Goal: Information Seeking & Learning: Find specific page/section

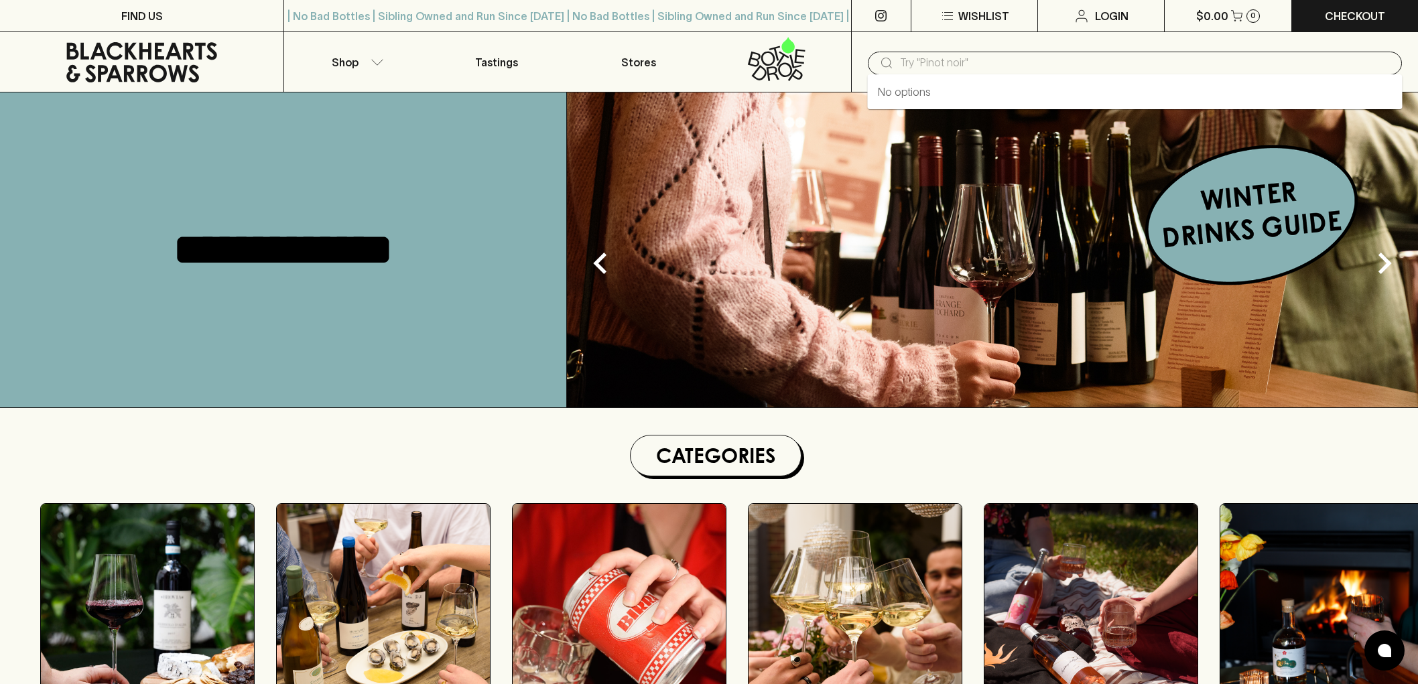
click at [1081, 72] on input "text" at bounding box center [1145, 62] width 491 height 21
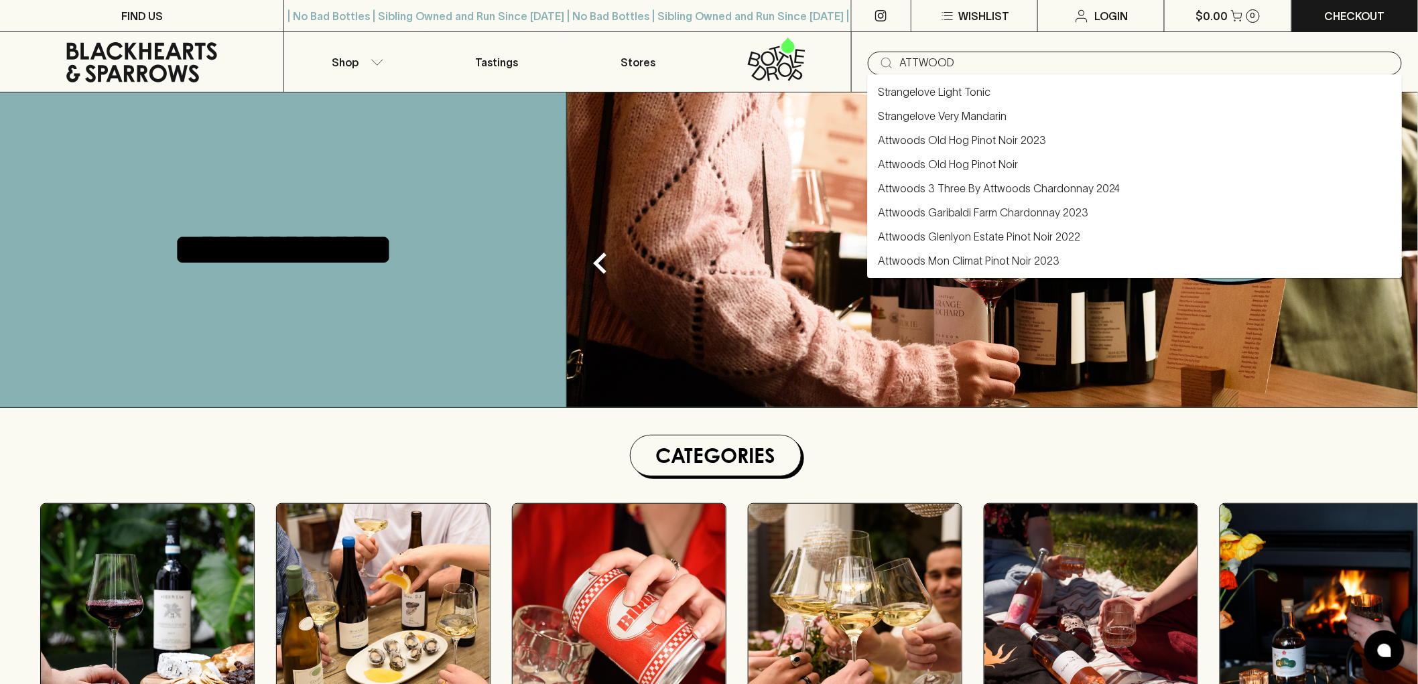
click at [1038, 188] on link "Attwoods 3 Three By Attwoods Chardonnay 2024" at bounding box center [999, 188] width 242 height 16
type input "Attwoods 3 Three By Attwoods Chardonnay 2024"
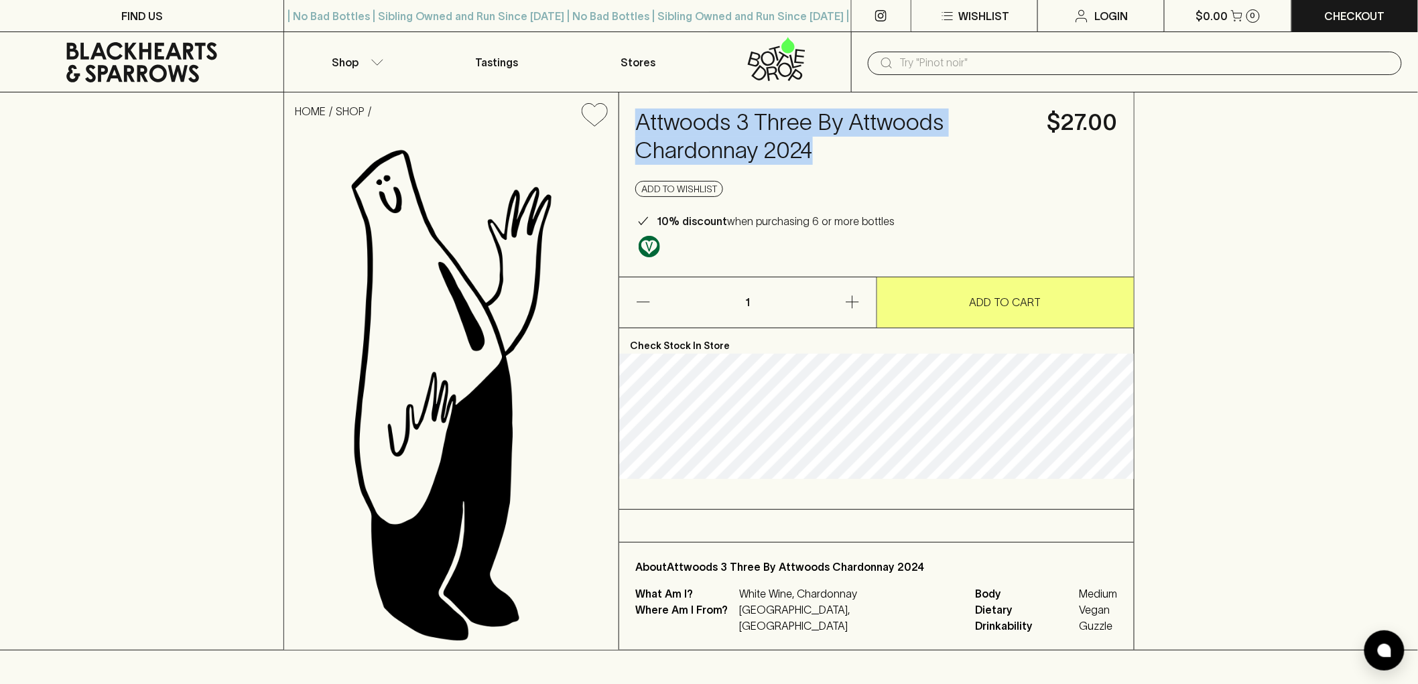
drag, startPoint x: 830, startPoint y: 149, endPoint x: 631, endPoint y: 121, distance: 200.5
click at [631, 121] on div "Attwoods 3 Three By Attwoods Chardonnay 2024 $27.00 Add to wishlist 10% discoun…" at bounding box center [876, 185] width 515 height 184
copy h4 "Attwoods 3 Three By Attwoods Chardonnay 2024"
click at [139, 51] on icon at bounding box center [141, 62] width 151 height 40
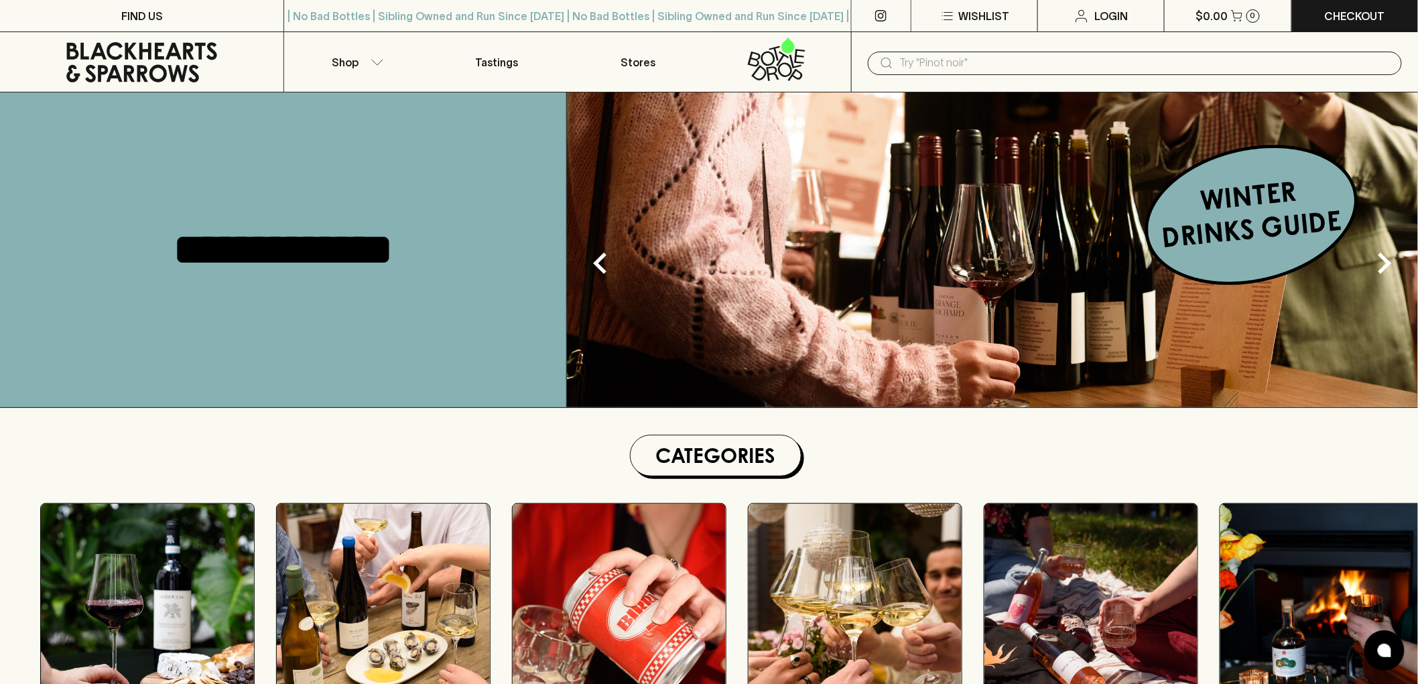
click at [929, 58] on input "text" at bounding box center [1145, 62] width 491 height 21
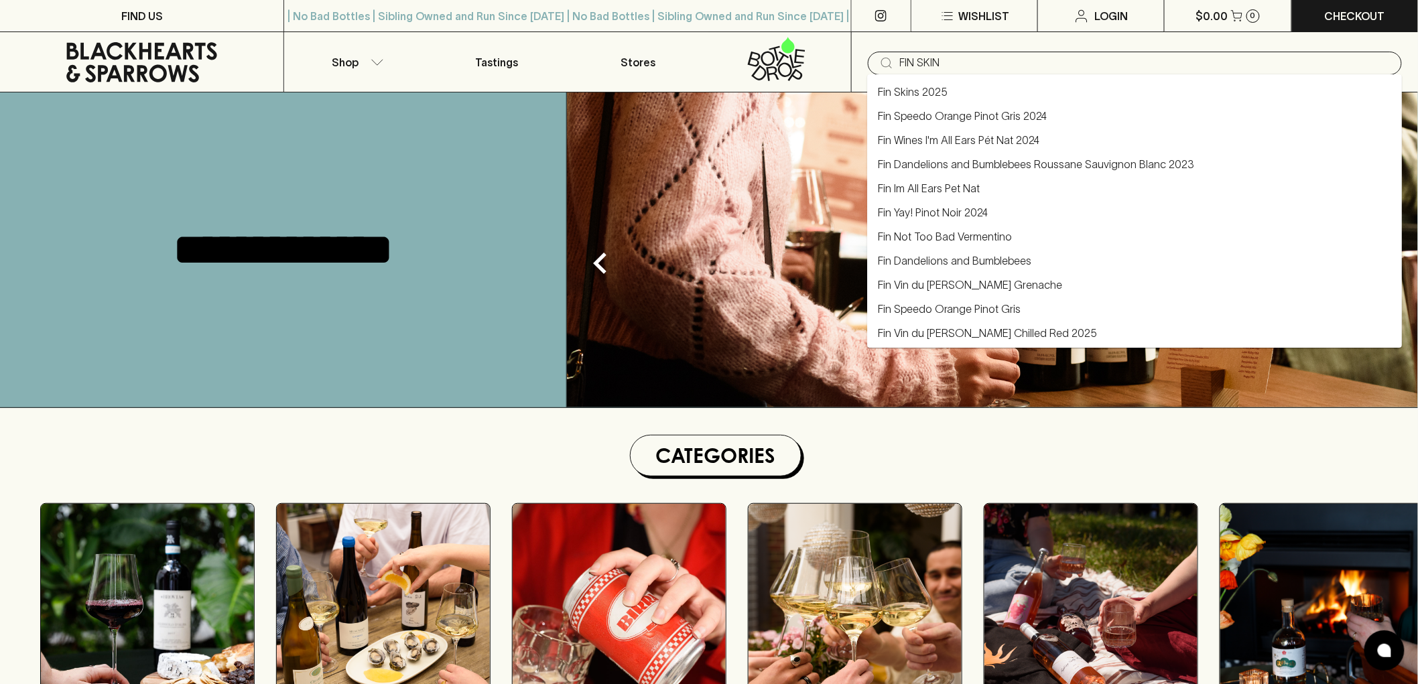
click at [946, 87] on link "Fin Skins 2025" at bounding box center [913, 92] width 70 height 16
type input "Fin Skins 2025"
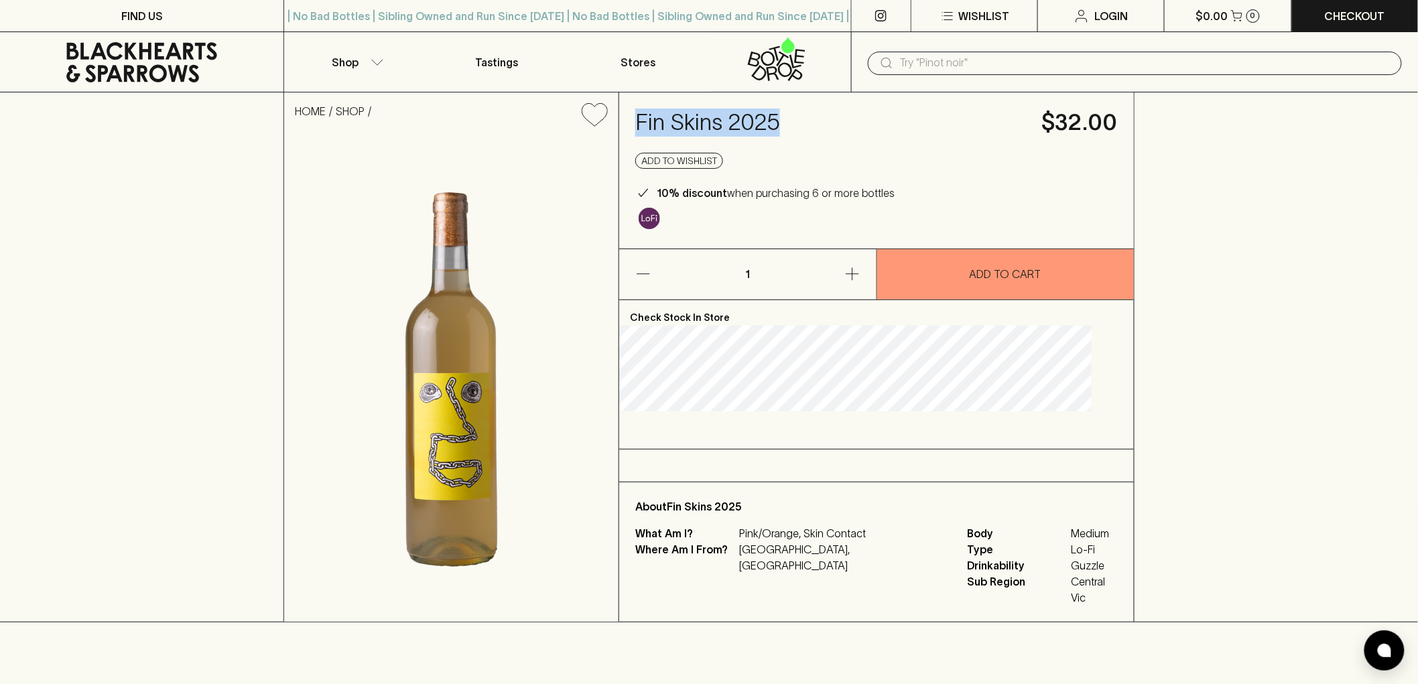
drag, startPoint x: 820, startPoint y: 123, endPoint x: 676, endPoint y: 129, distance: 144.3
click at [676, 129] on div "Fin Skins 2025 $32.00 Add to wishlist 10% discount when purchasing 6 or more bo…" at bounding box center [876, 171] width 515 height 156
copy h4 "Fin Skins 2025"
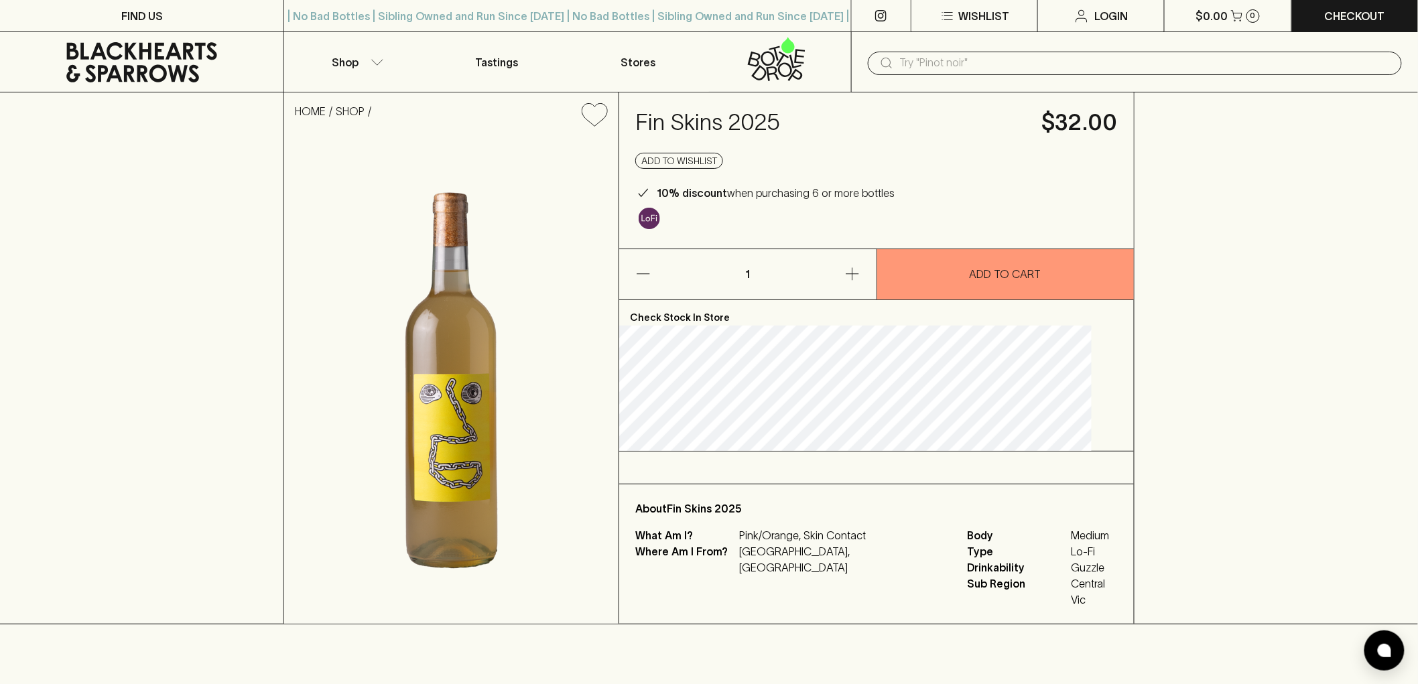
click at [922, 56] on input "text" at bounding box center [1145, 62] width 491 height 21
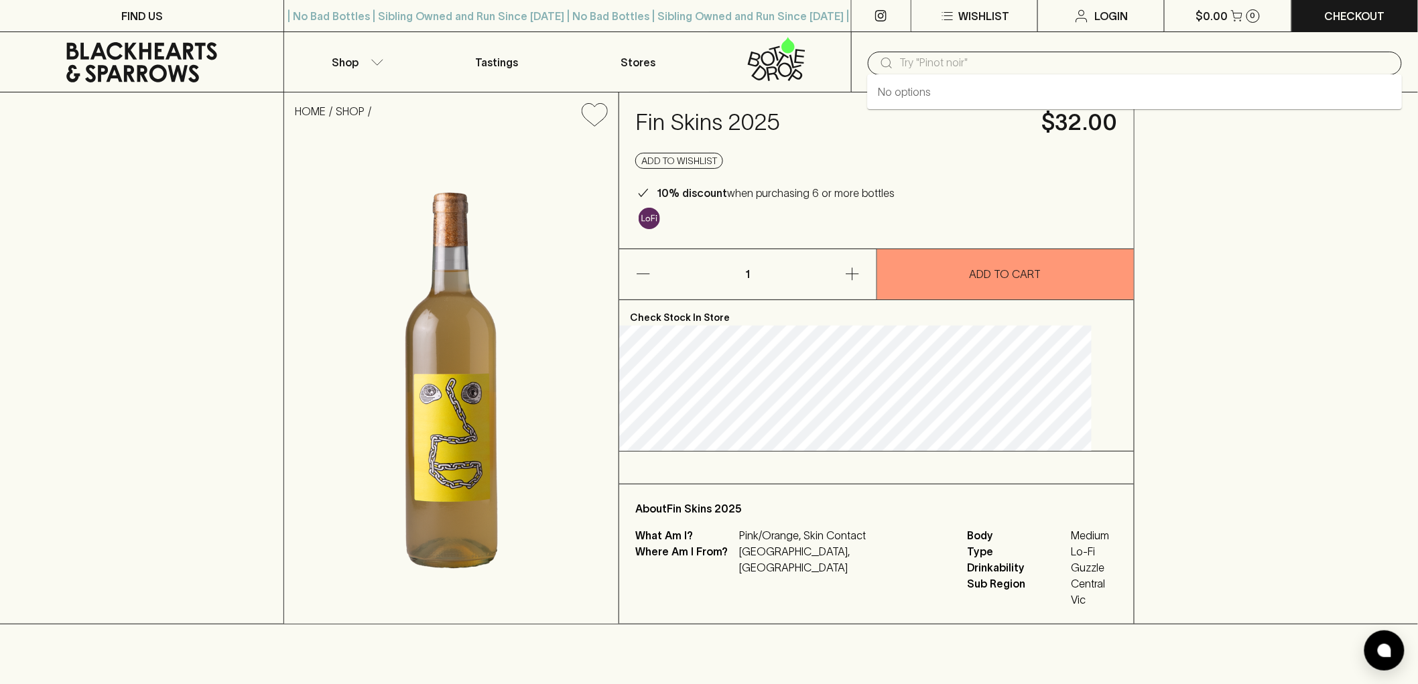
paste input "[PERSON_NAME] & Minini Frappo Rose 2023"
type input "[PERSON_NAME] & Minini Frappo Rose 2023"
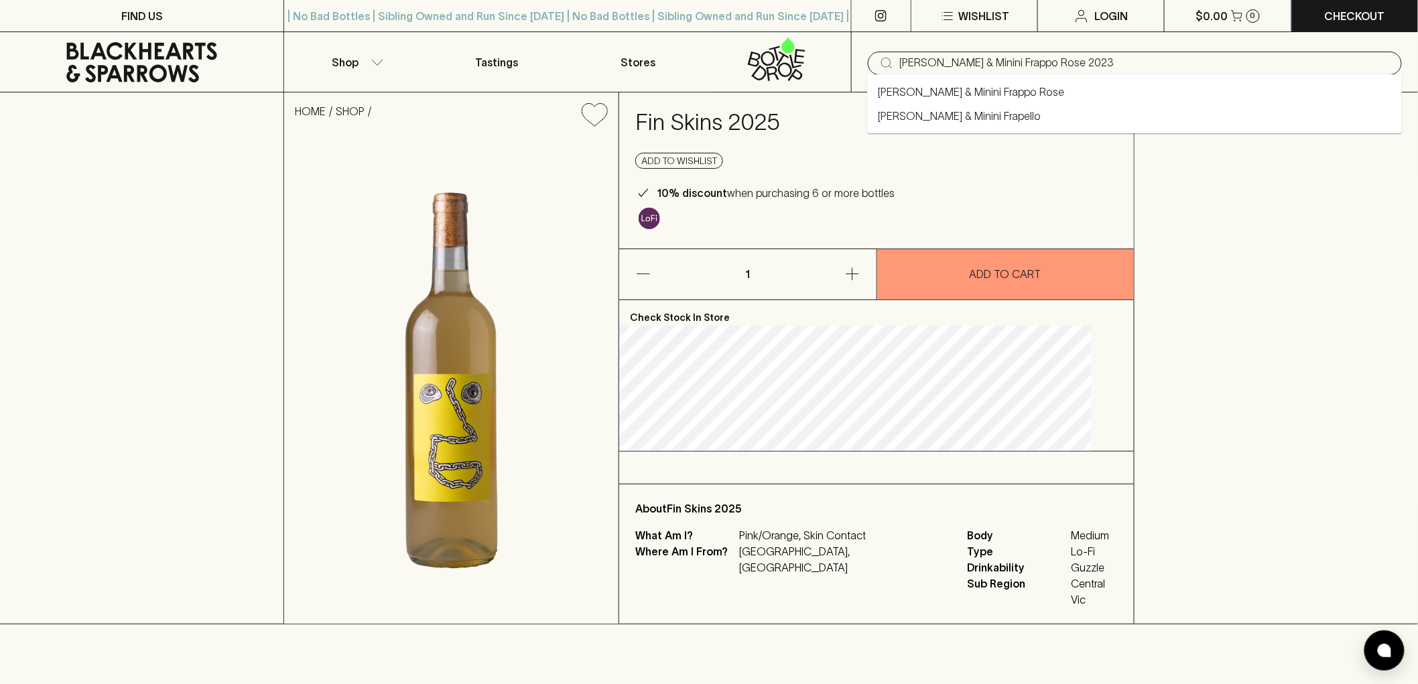
click at [932, 84] on link "[PERSON_NAME] & Minini Frappo Rose" at bounding box center [971, 92] width 186 height 16
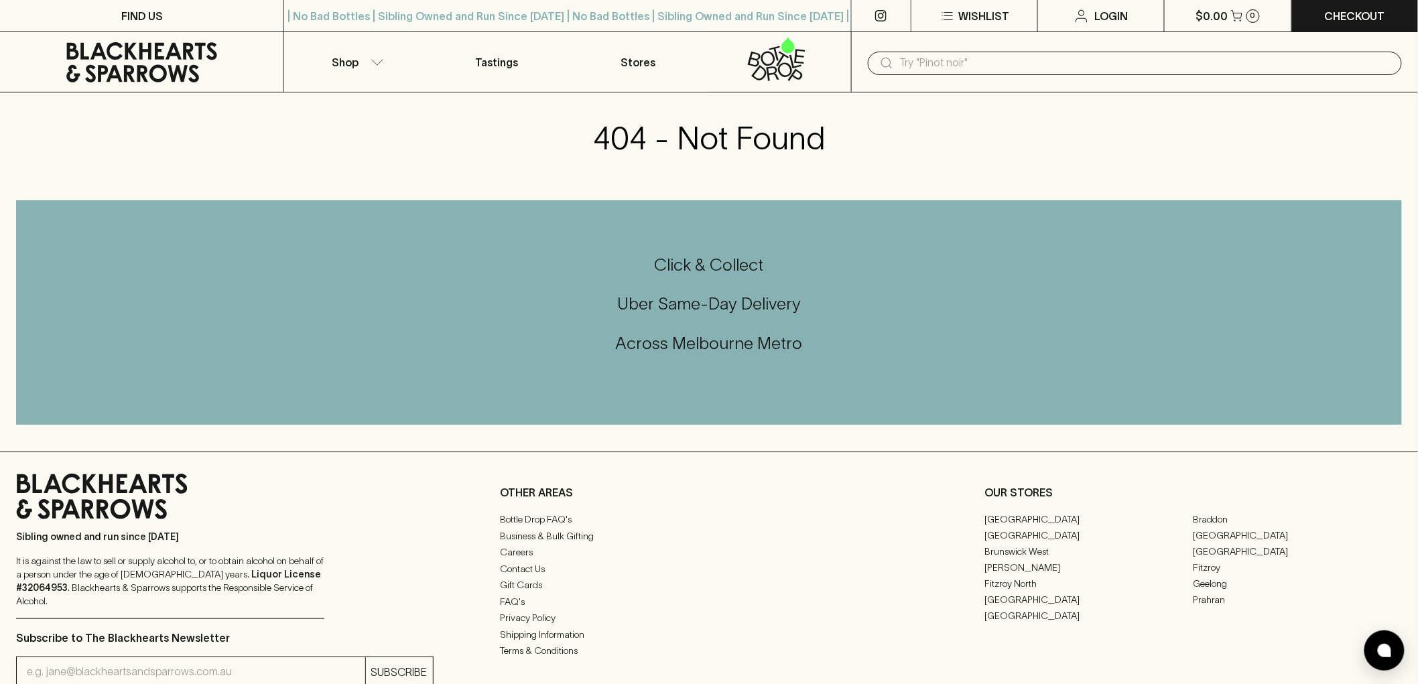
click at [110, 42] on icon at bounding box center [141, 62] width 263 height 40
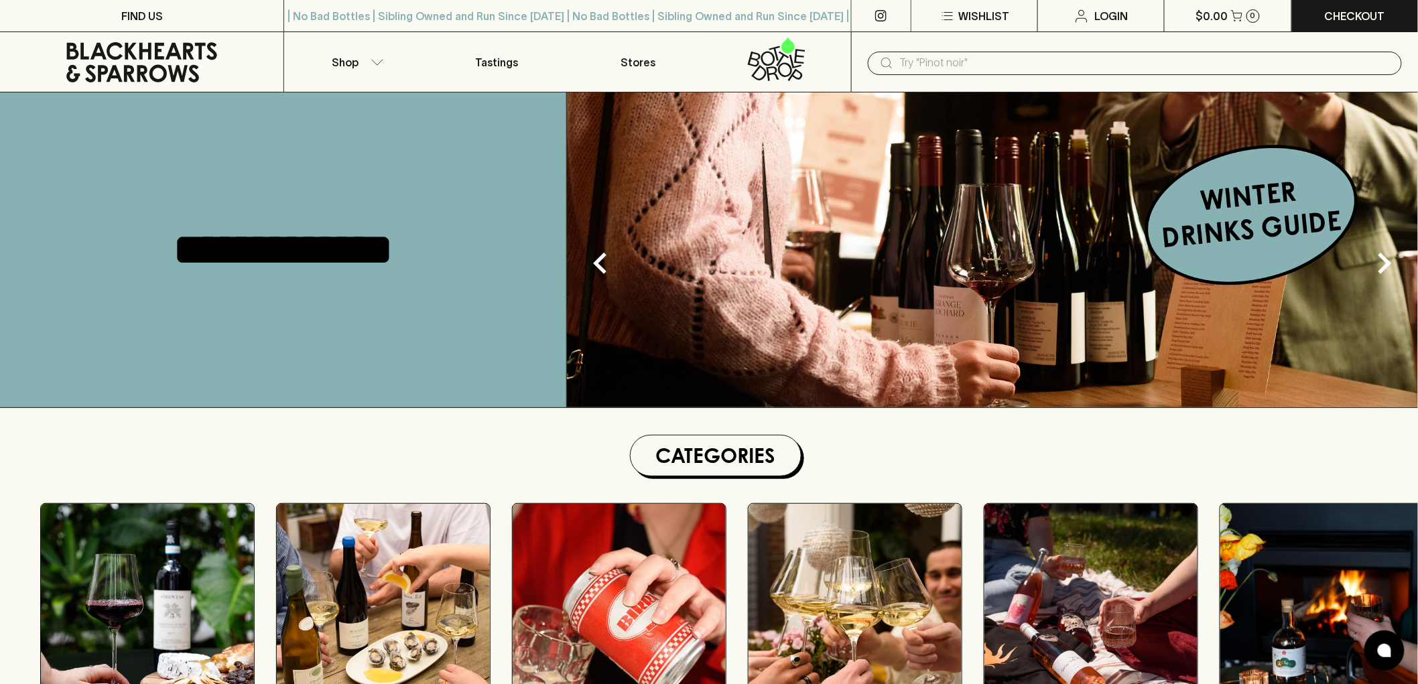
click at [926, 60] on input "text" at bounding box center [1145, 62] width 491 height 21
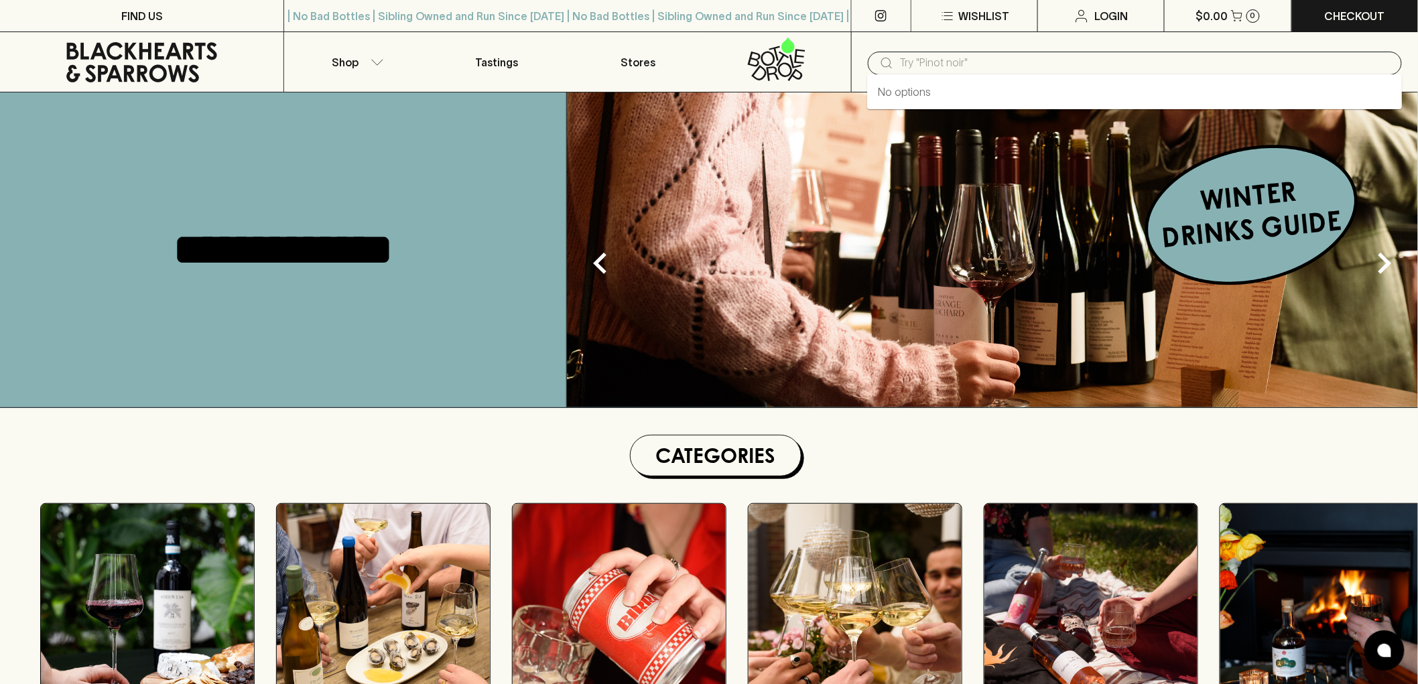
paste input "[PERSON_NAME] & Minini Frappo Rose 2023"
type input "[PERSON_NAME] & Minini Frappo Rose 2023"
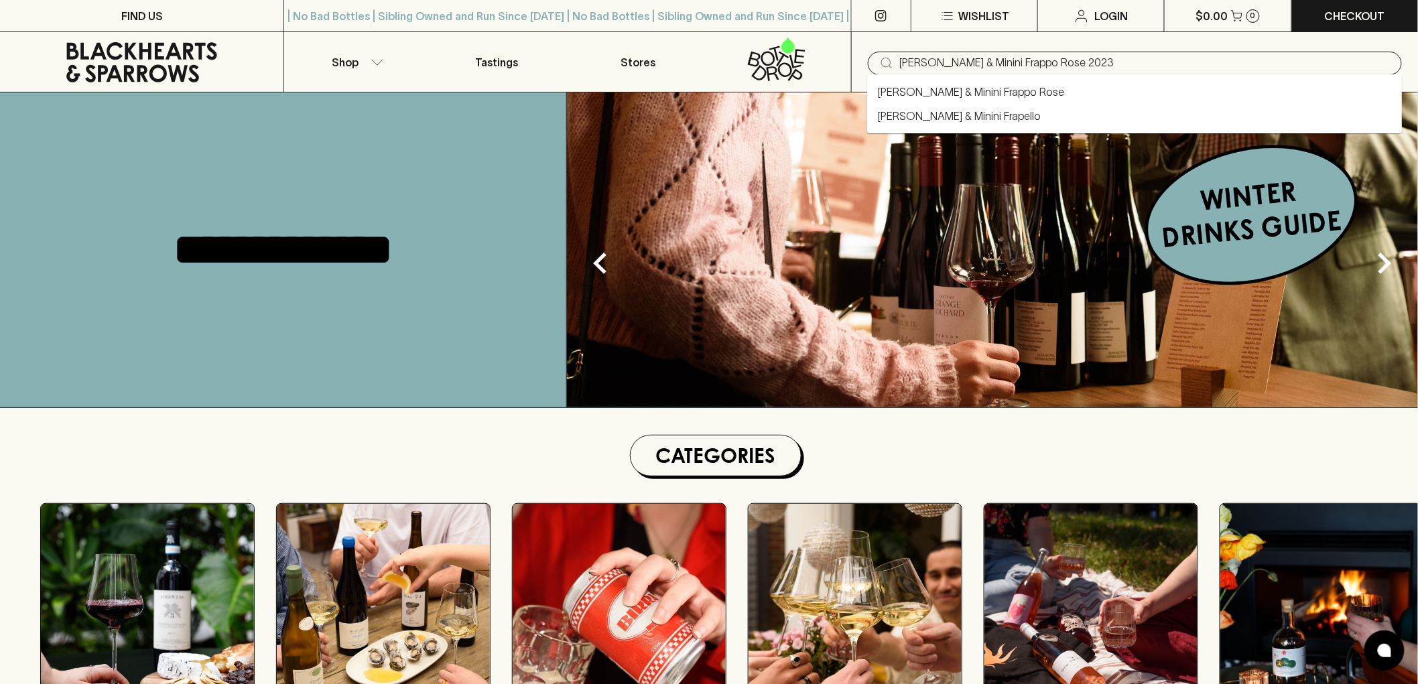
click at [918, 93] on link "[PERSON_NAME] & Minini Frappo Rose" at bounding box center [971, 92] width 186 height 16
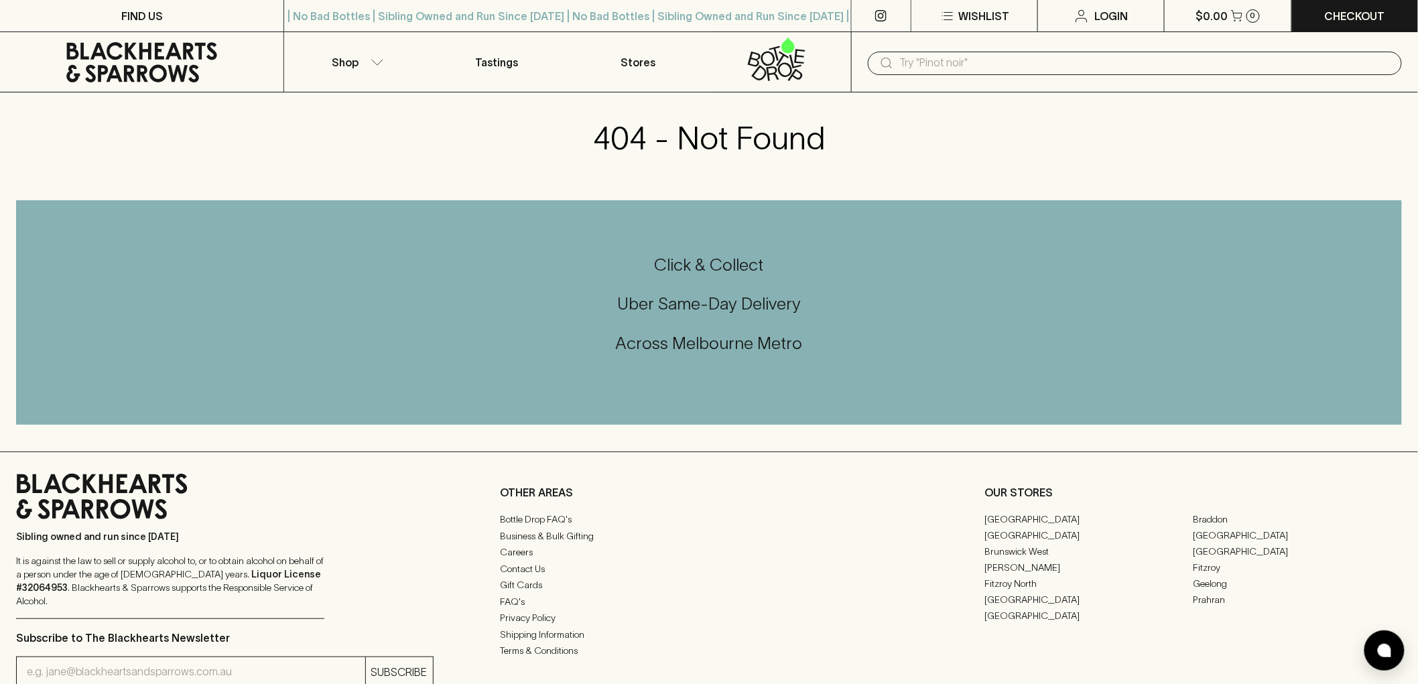
click at [108, 45] on icon at bounding box center [141, 62] width 263 height 40
